Goal: Entertainment & Leisure: Browse casually

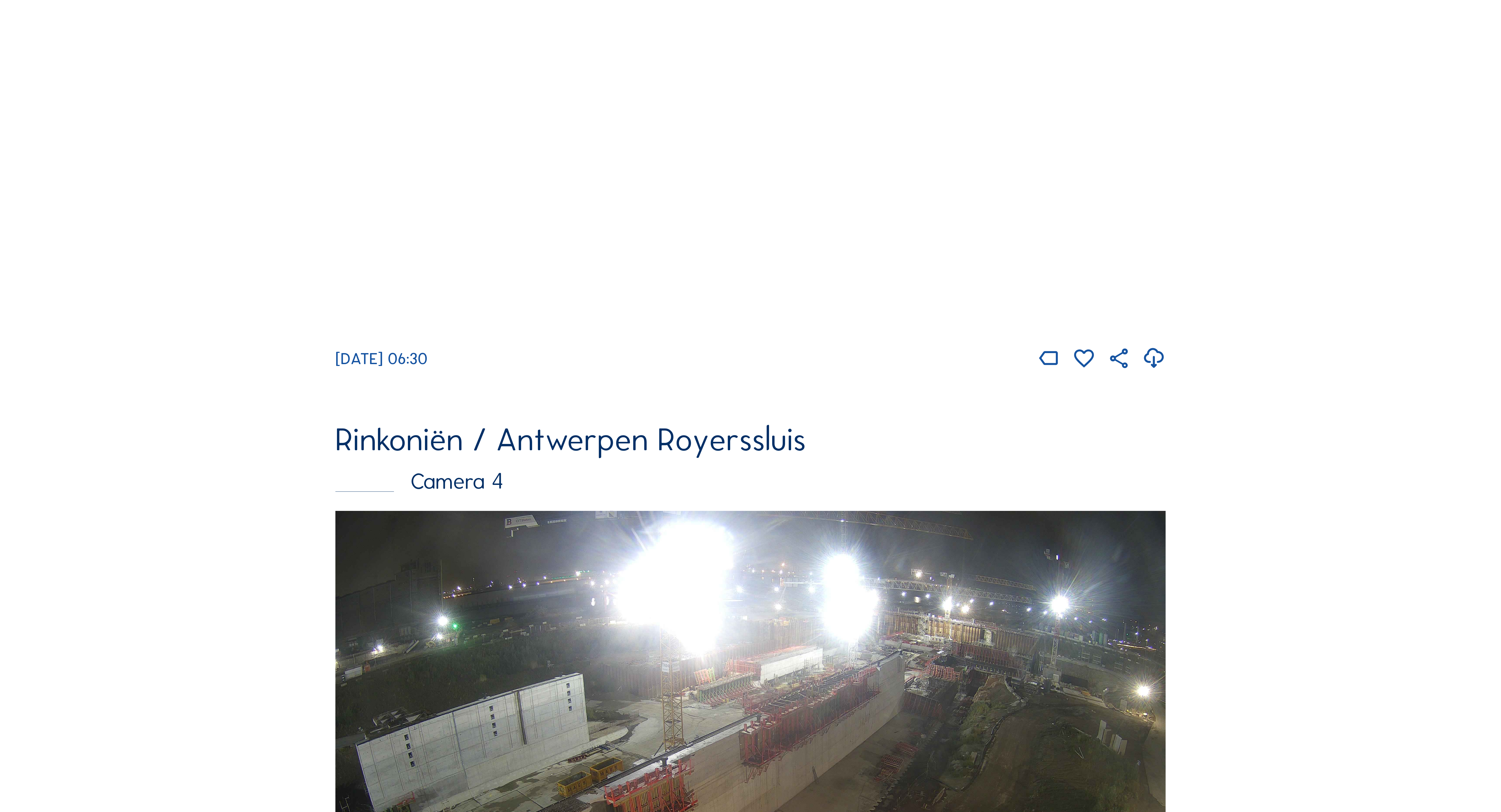
scroll to position [2232, 0]
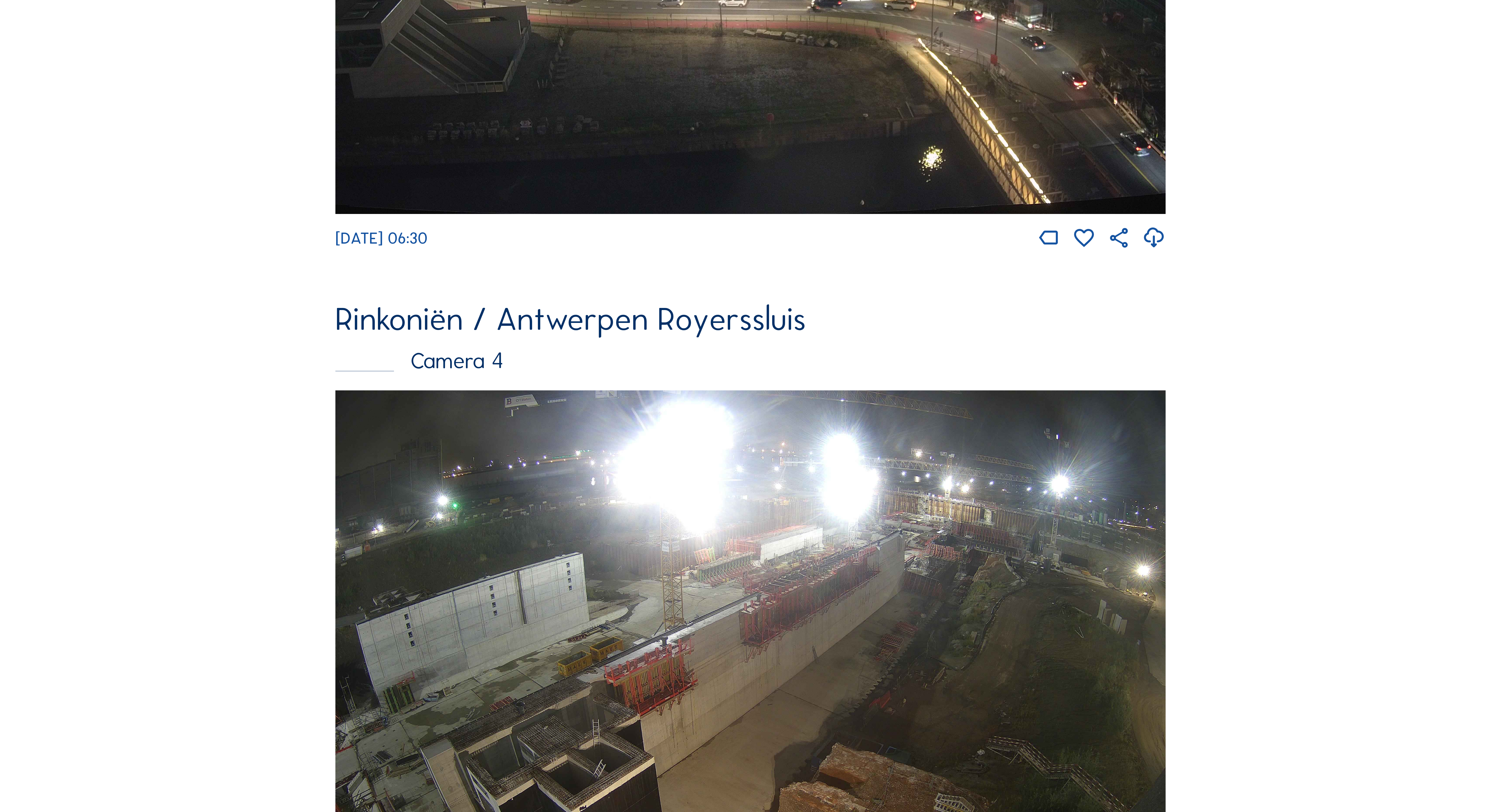
click at [983, 535] on img at bounding box center [750, 624] width 830 height 467
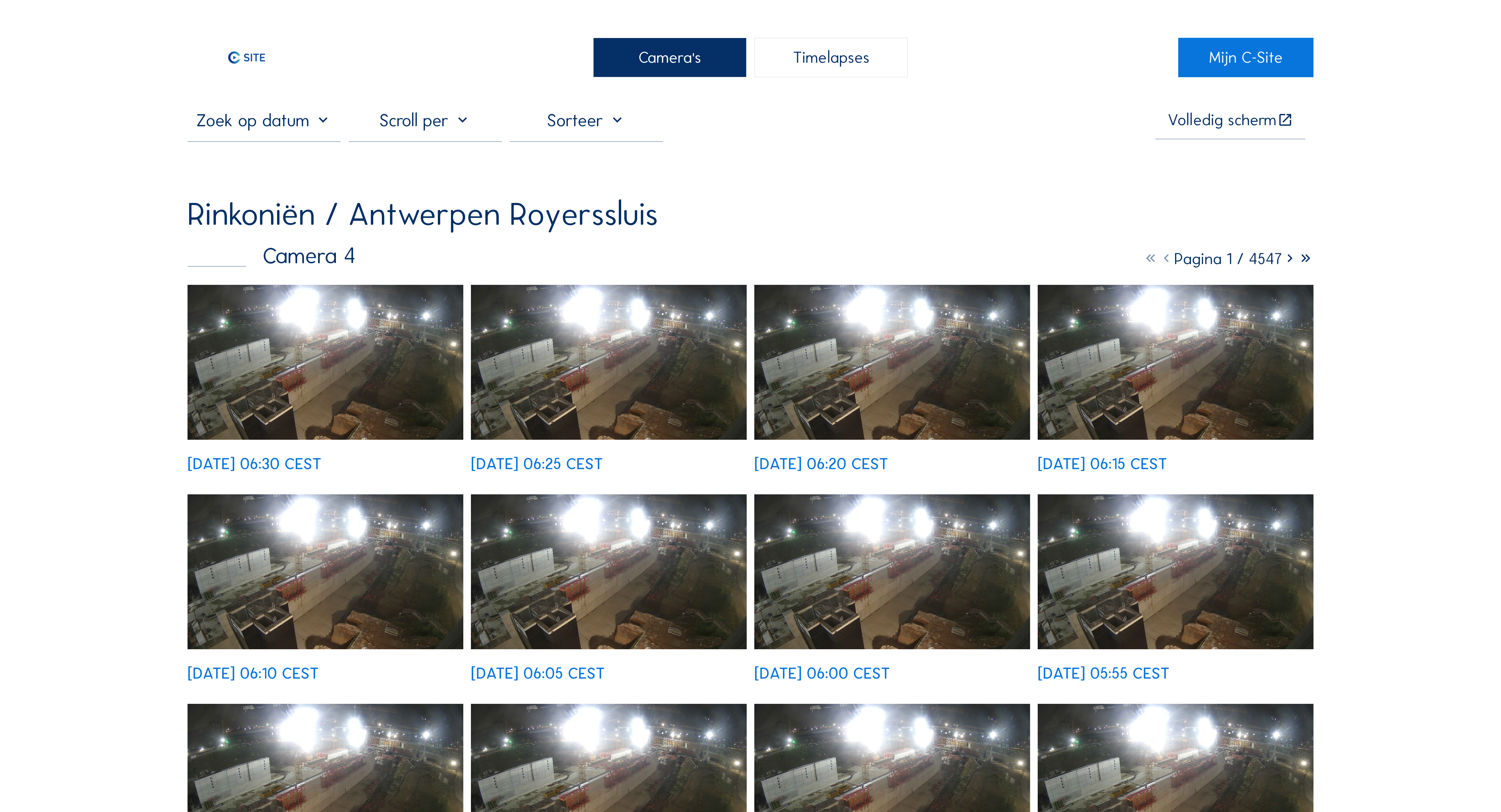
click at [337, 332] on img at bounding box center [325, 362] width 275 height 155
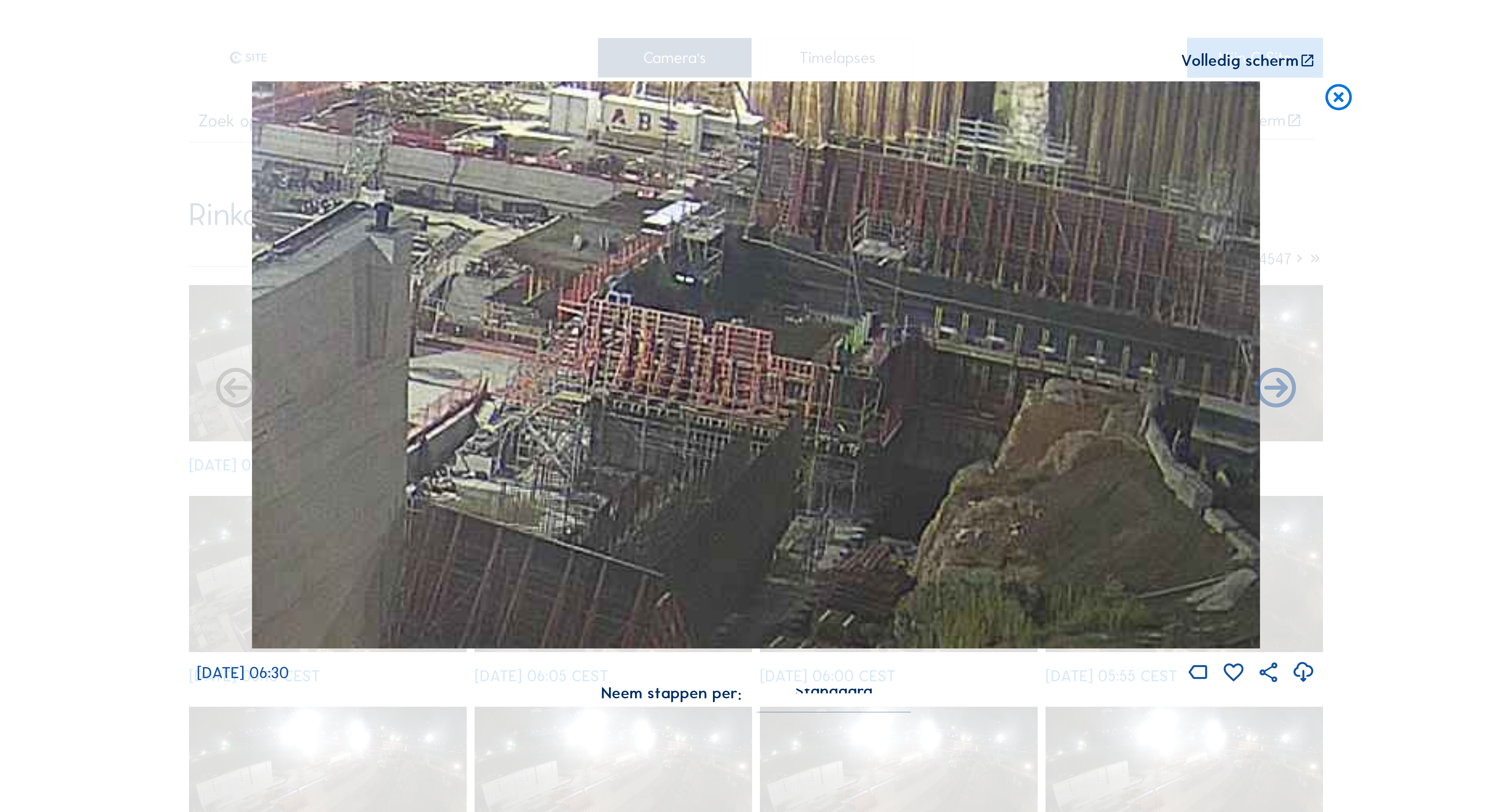
drag, startPoint x: 798, startPoint y: 304, endPoint x: 689, endPoint y: 341, distance: 115.1
click at [689, 341] on img at bounding box center [755, 365] width 1008 height 567
click at [1331, 97] on icon at bounding box center [1339, 98] width 32 height 33
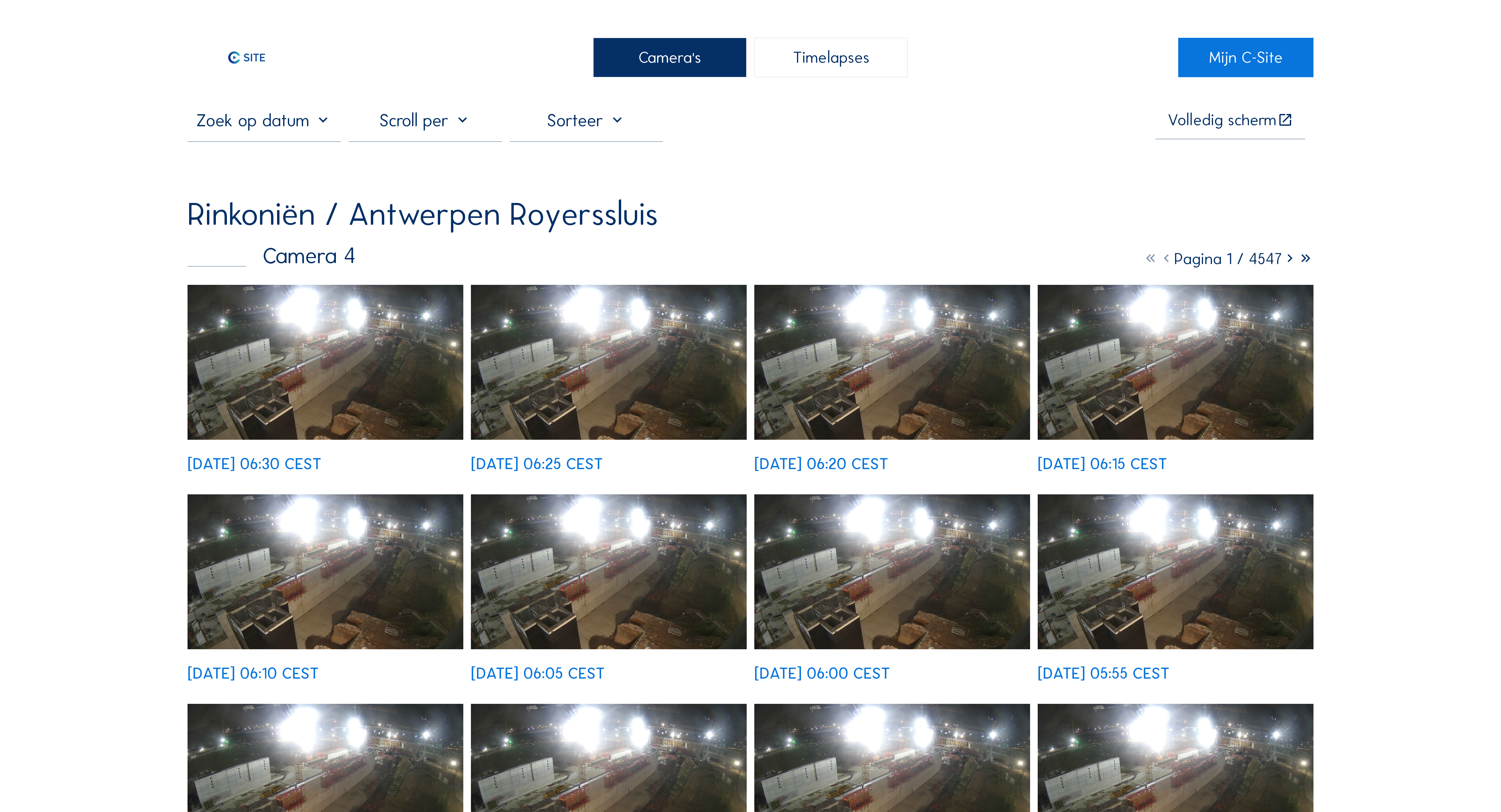
drag, startPoint x: 140, startPoint y: 164, endPoint x: 199, endPoint y: 5, distance: 169.6
